Goal: Find specific fact: Find specific fact

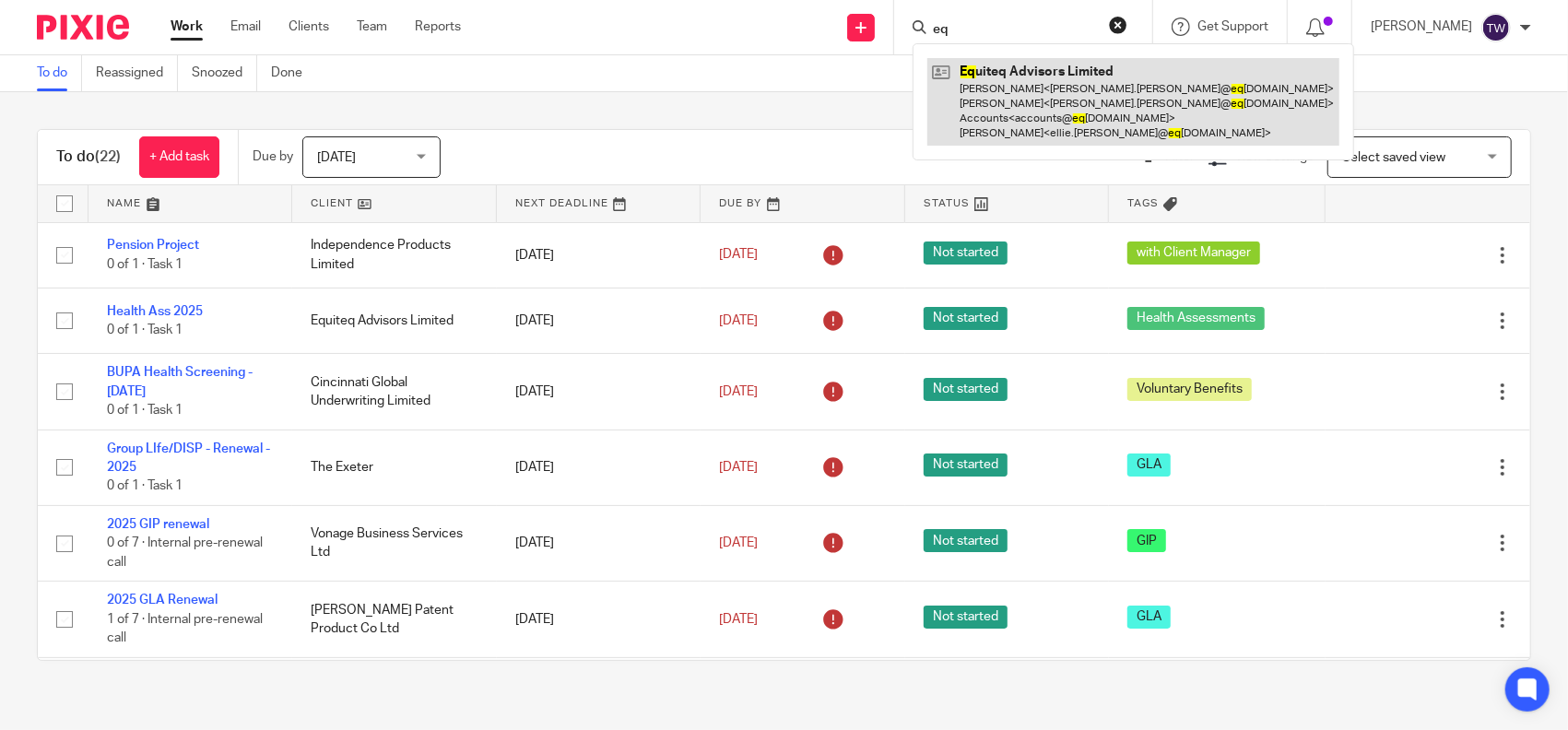
type input "eq"
click at [1069, 75] on link at bounding box center [1134, 102] width 412 height 87
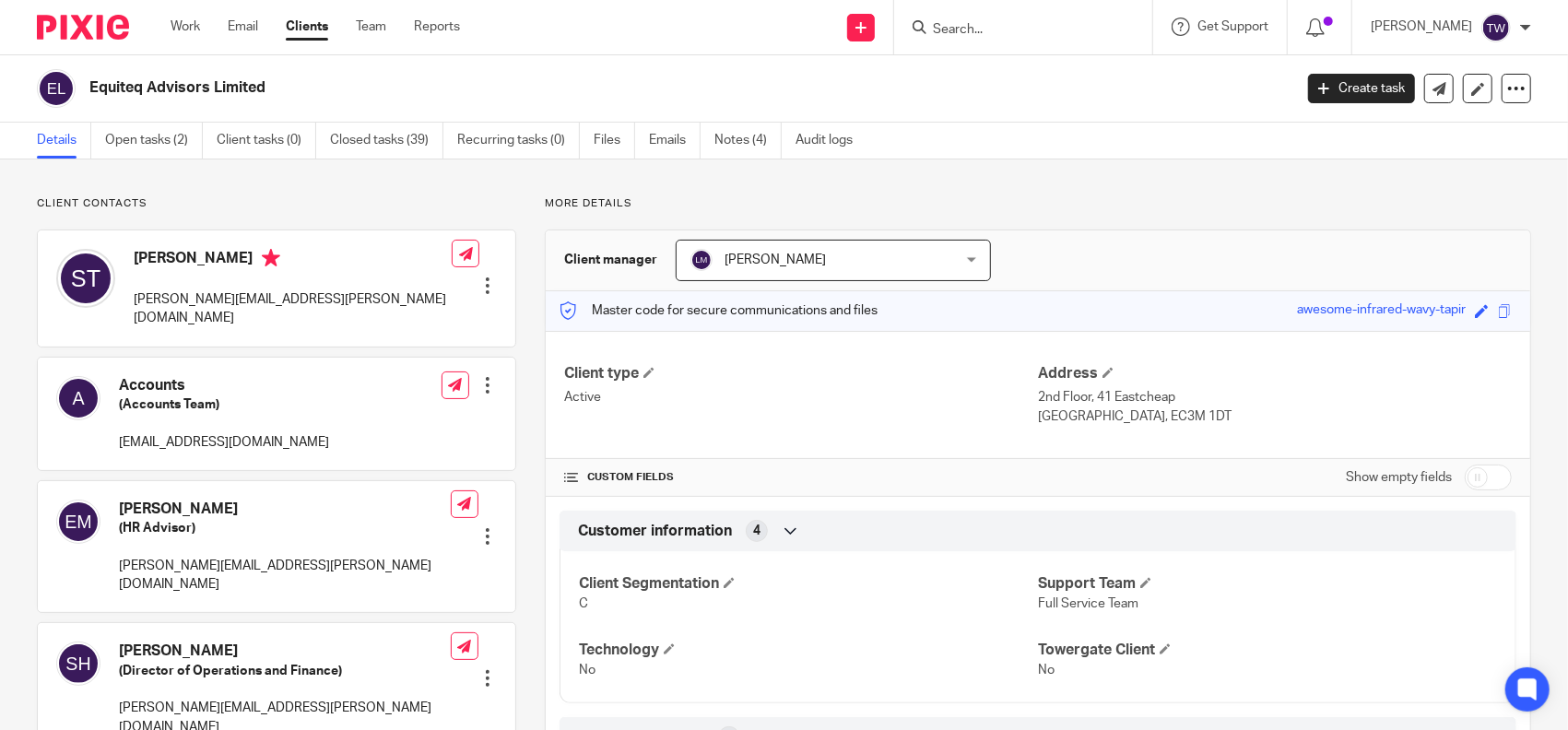
drag, startPoint x: 1281, startPoint y: 313, endPoint x: 1446, endPoint y: 323, distance: 165.3
click at [1446, 323] on div "Master code for secure communications and files awesome-infrared-wavy-tapir Sav…" at bounding box center [1038, 311] width 985 height 39
drag, startPoint x: 1446, startPoint y: 323, endPoint x: 1446, endPoint y: 311, distance: 12.0
click at [1446, 311] on div "Master code for secure communications and files awesome-infrared-wavy-tapir Sav…" at bounding box center [1038, 311] width 985 height 39
drag, startPoint x: 1446, startPoint y: 311, endPoint x: 1407, endPoint y: 311, distance: 39.0
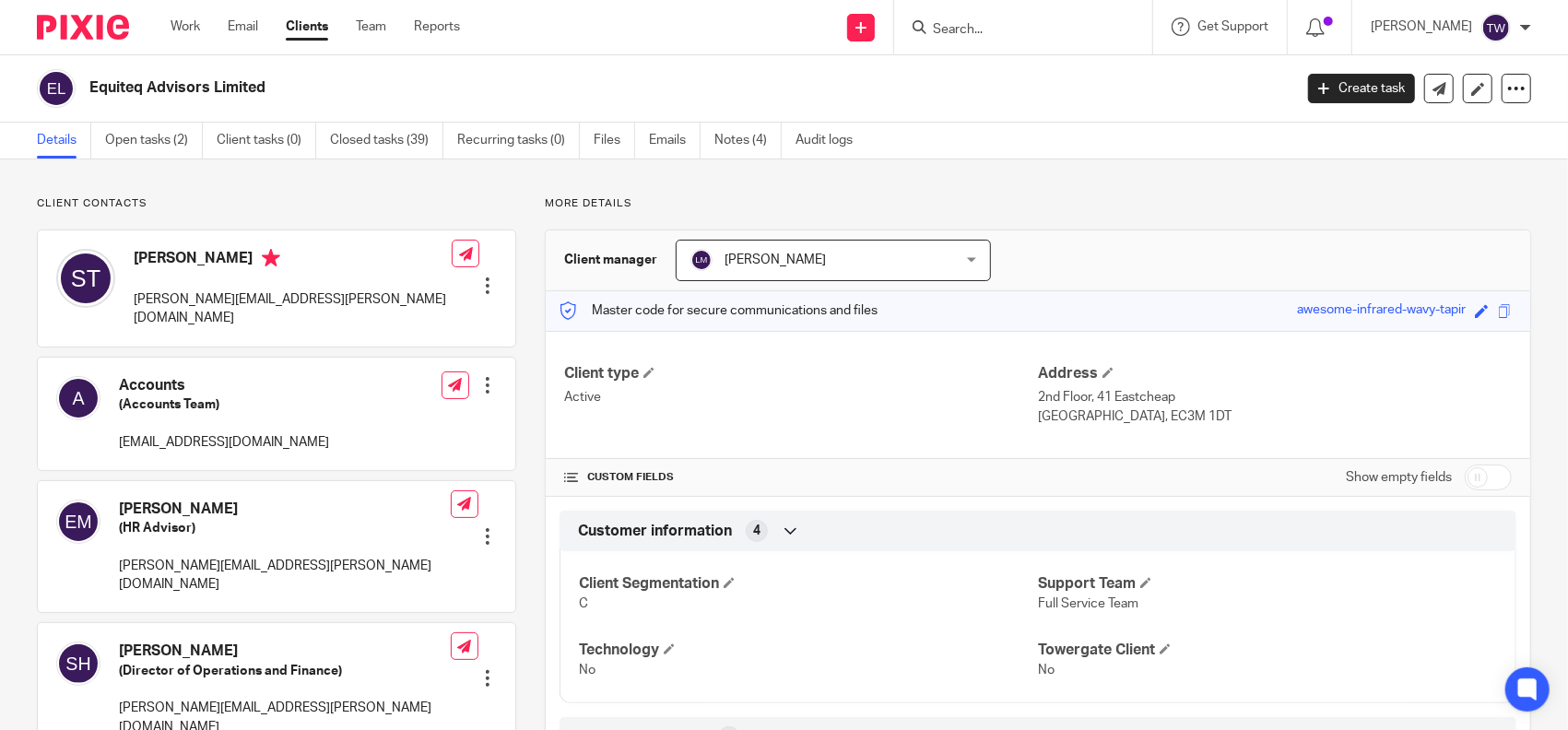
copy div "awesome-infrared-wavy-tapir"
